Goal: Task Accomplishment & Management: Use online tool/utility

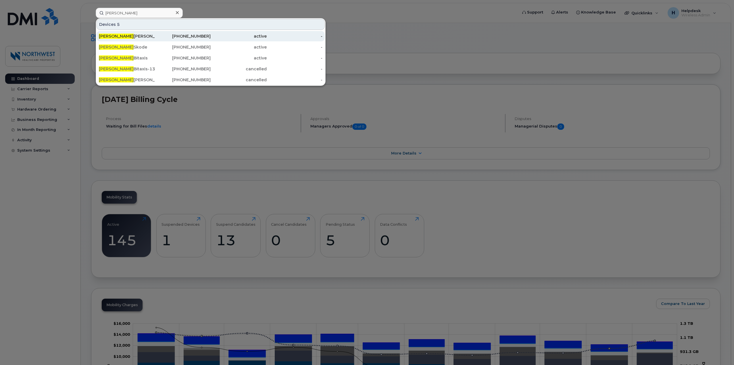
type input "george"
drag, startPoint x: 134, startPoint y: 32, endPoint x: 161, endPoint y: 36, distance: 27.0
click at [134, 32] on div "George Chacko" at bounding box center [127, 36] width 56 height 10
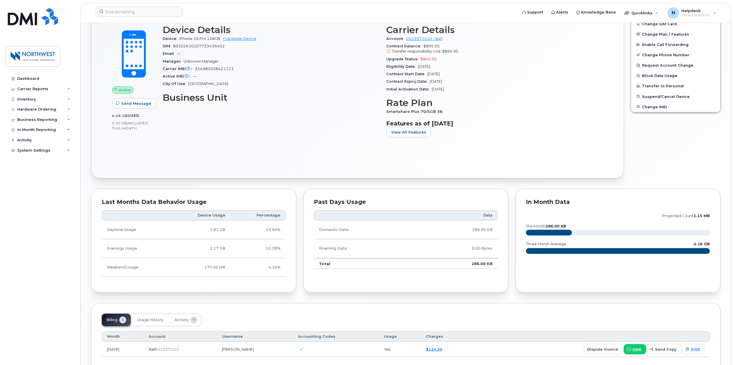
scroll to position [183, 0]
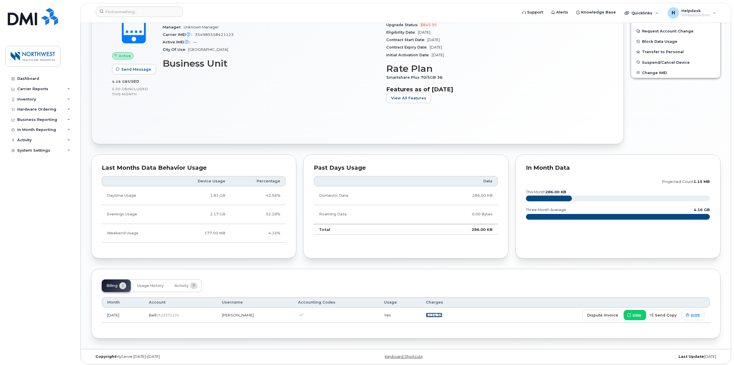
click at [442, 315] on link "$124.30" at bounding box center [434, 315] width 16 height 5
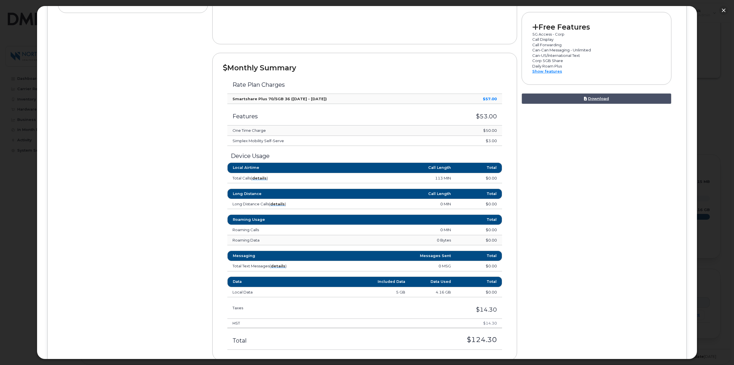
scroll to position [172, 0]
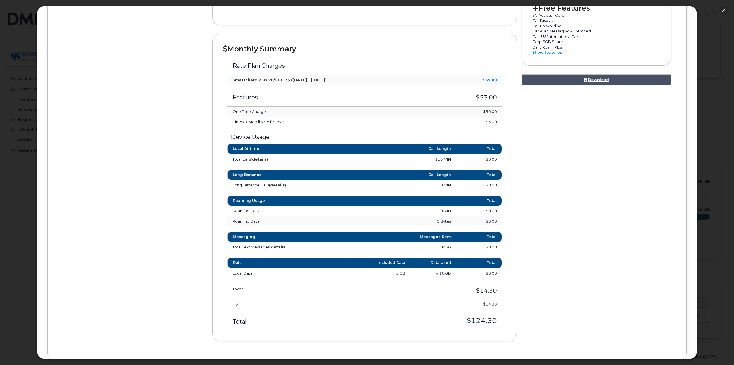
click at [446, 258] on th "Data Used" at bounding box center [433, 263] width 46 height 10
click at [724, 10] on button "button" at bounding box center [723, 10] width 9 height 9
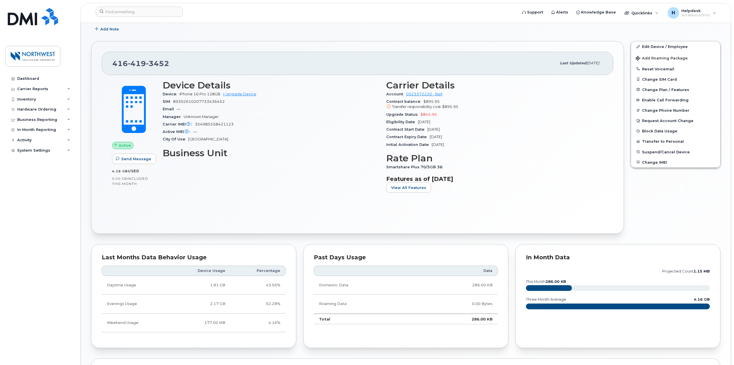
scroll to position [40, 0]
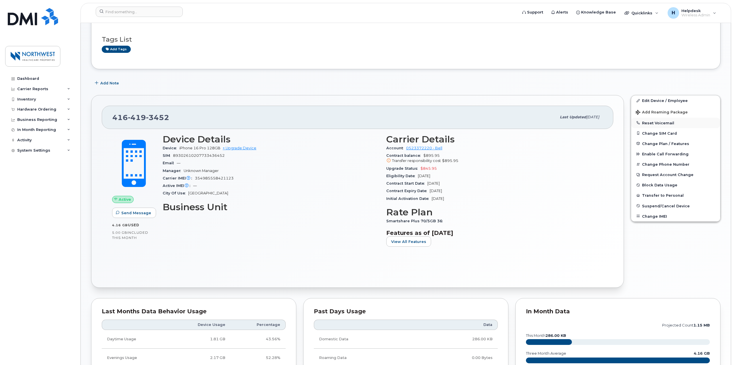
click at [669, 119] on button "Reset Voicemail" at bounding box center [675, 123] width 89 height 10
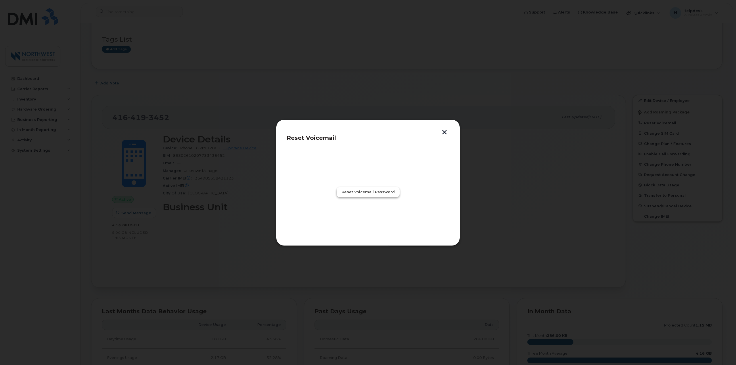
click at [372, 195] on span "Reset Voicemail Password" at bounding box center [367, 191] width 53 height 5
click at [373, 220] on button "Close" at bounding box center [368, 217] width 21 height 10
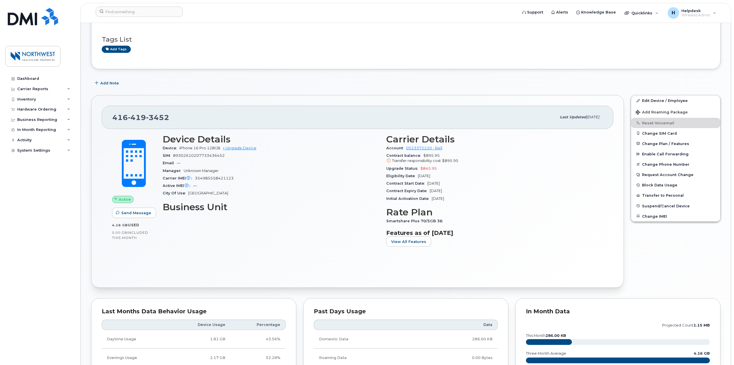
click at [583, 161] on div "Transfer responsibility cost $895.95" at bounding box center [494, 160] width 217 height 5
click at [478, 79] on div "Add Note" at bounding box center [405, 83] width 629 height 10
